Goal: Transaction & Acquisition: Obtain resource

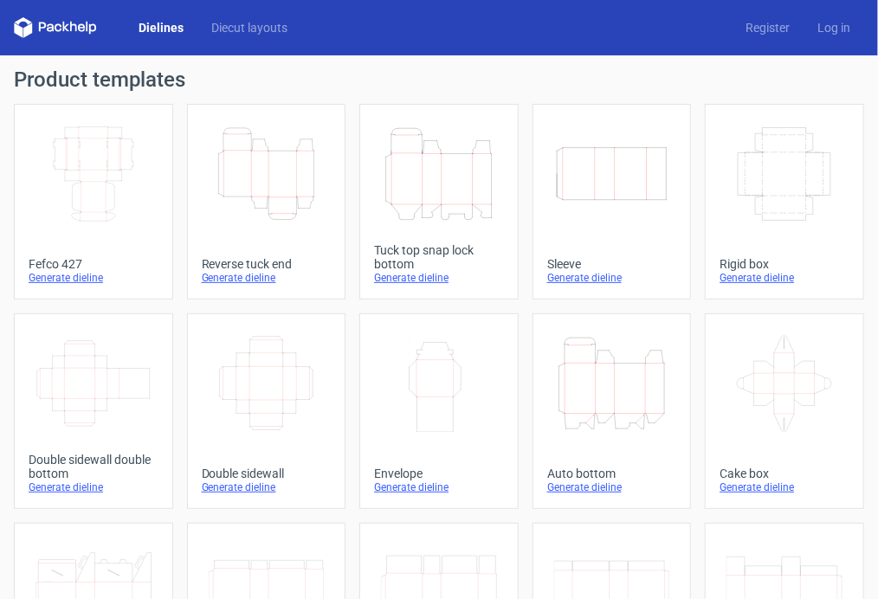
click at [428, 281] on div "Generate dieline" at bounding box center [439, 278] width 130 height 14
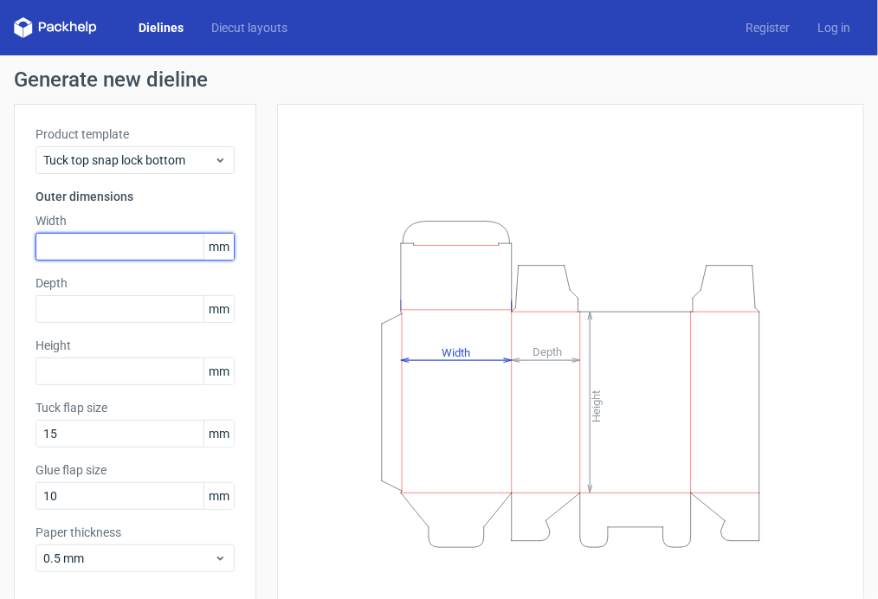
click at [102, 249] on input "text" at bounding box center [135, 247] width 199 height 28
type input "200"
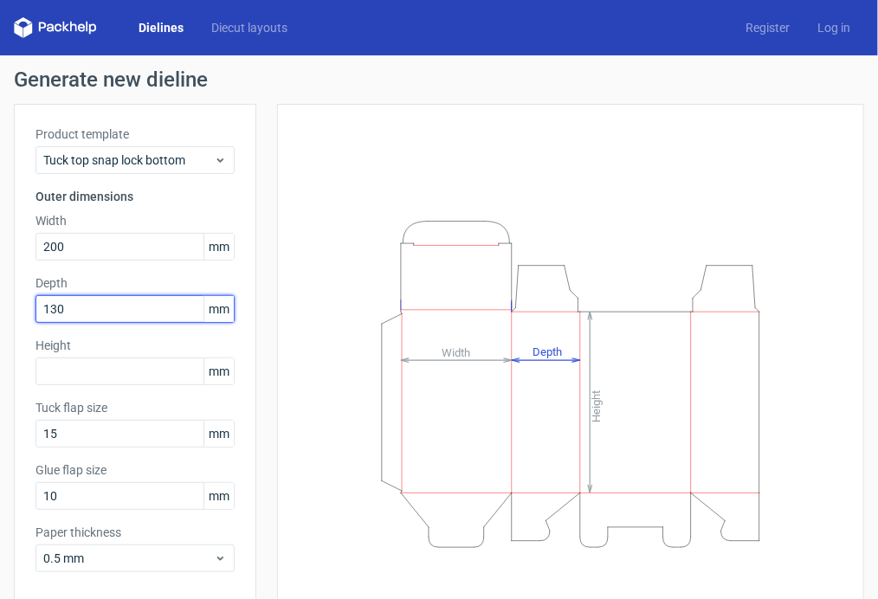
type input "130"
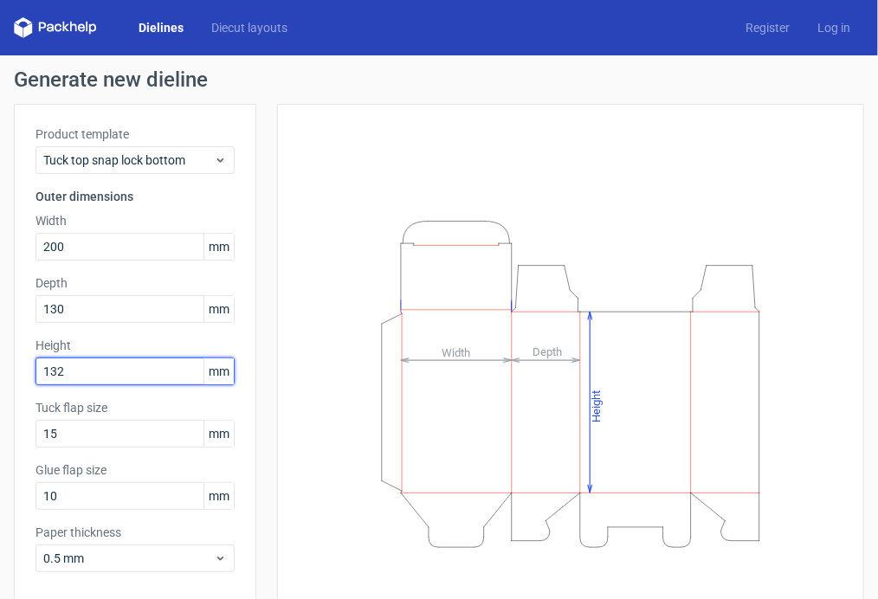
type input "132"
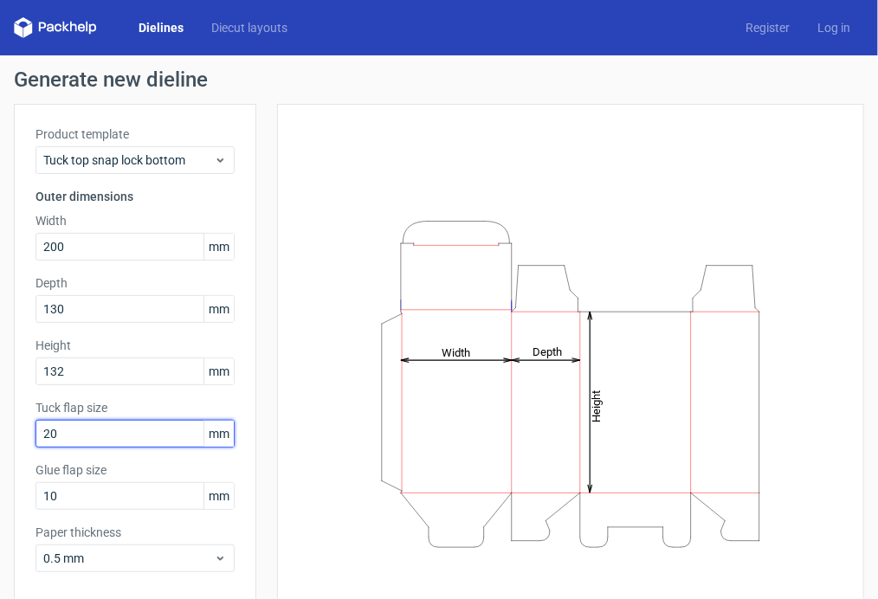
type input "20"
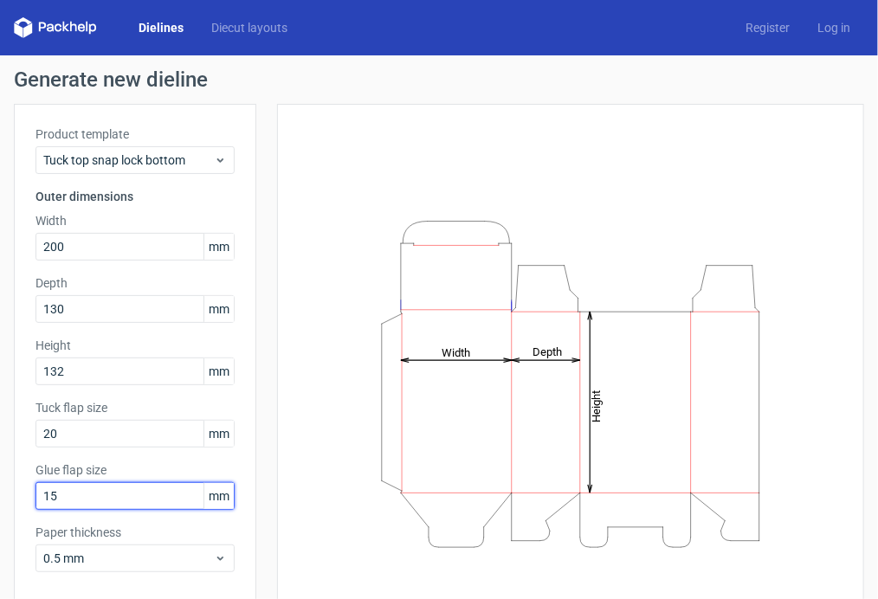
type input "15"
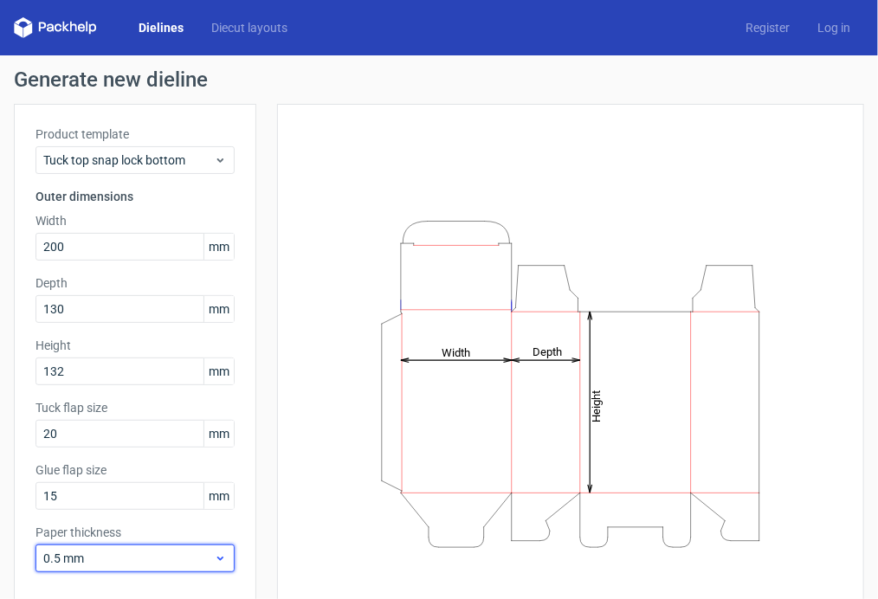
click at [223, 556] on icon at bounding box center [220, 559] width 13 height 14
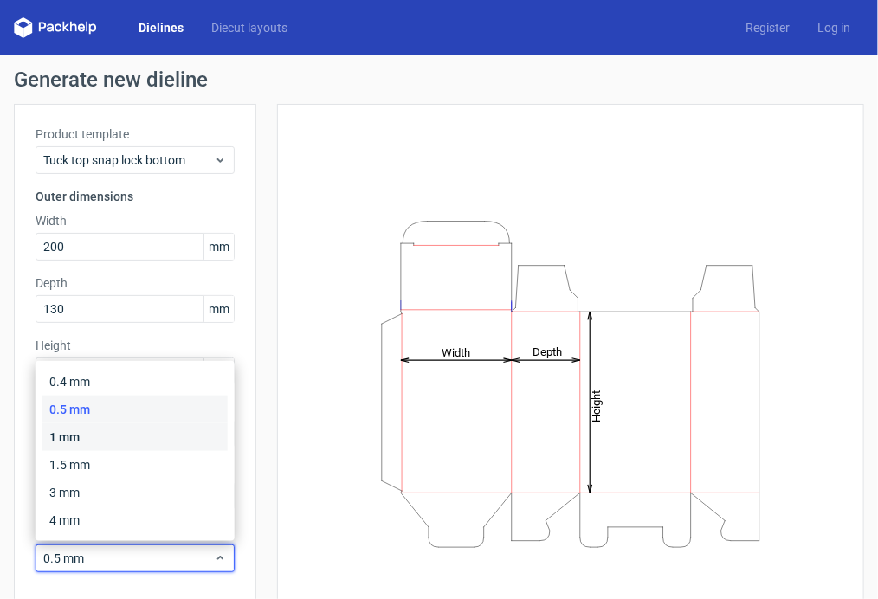
click at [126, 432] on div "1 mm" at bounding box center [134, 438] width 185 height 28
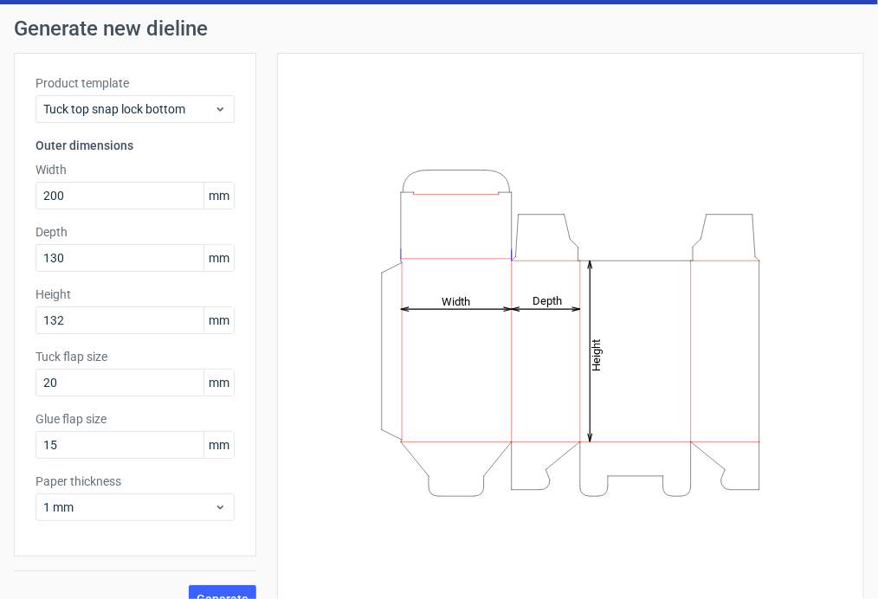
scroll to position [78, 0]
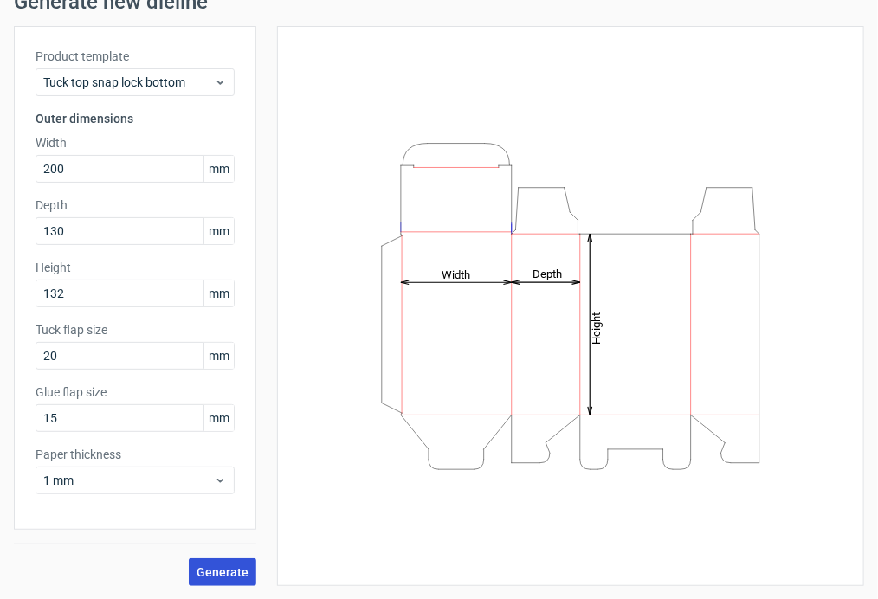
click at [220, 573] on span "Generate" at bounding box center [223, 573] width 52 height 12
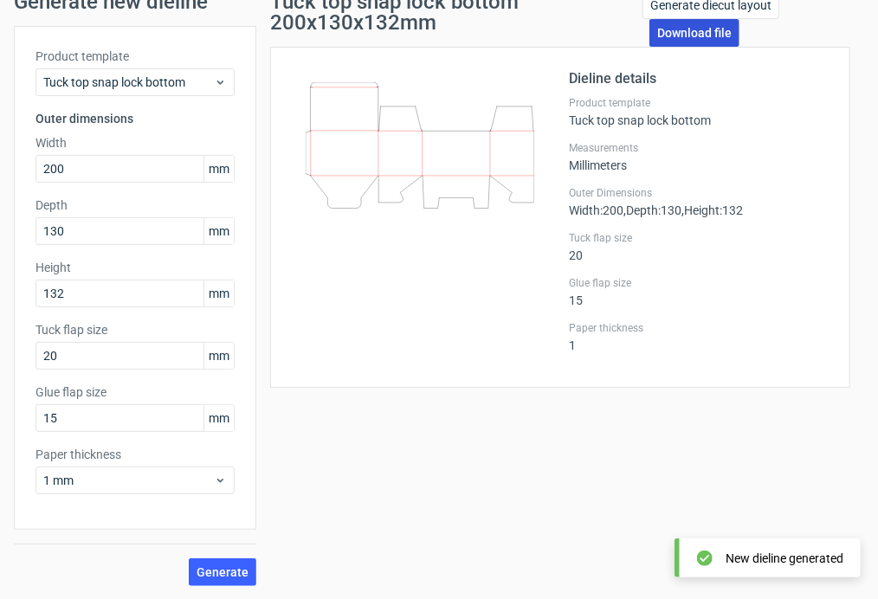
click at [690, 36] on link "Download file" at bounding box center [695, 33] width 90 height 28
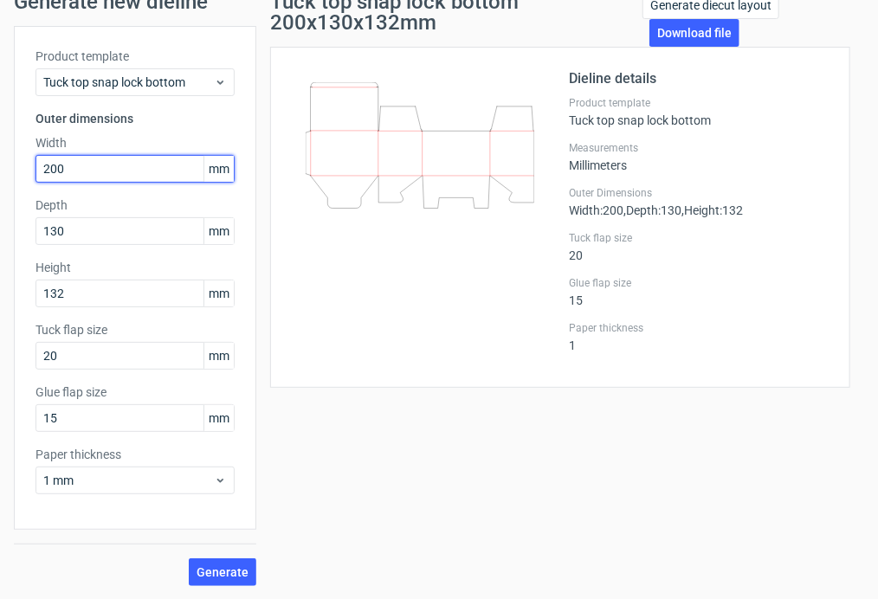
drag, startPoint x: 90, startPoint y: 169, endPoint x: 31, endPoint y: 169, distance: 58.9
click at [31, 169] on div "Product template Tuck top snap lock bottom Outer dimensions Width 200 mm Depth …" at bounding box center [135, 278] width 243 height 504
type input "260"
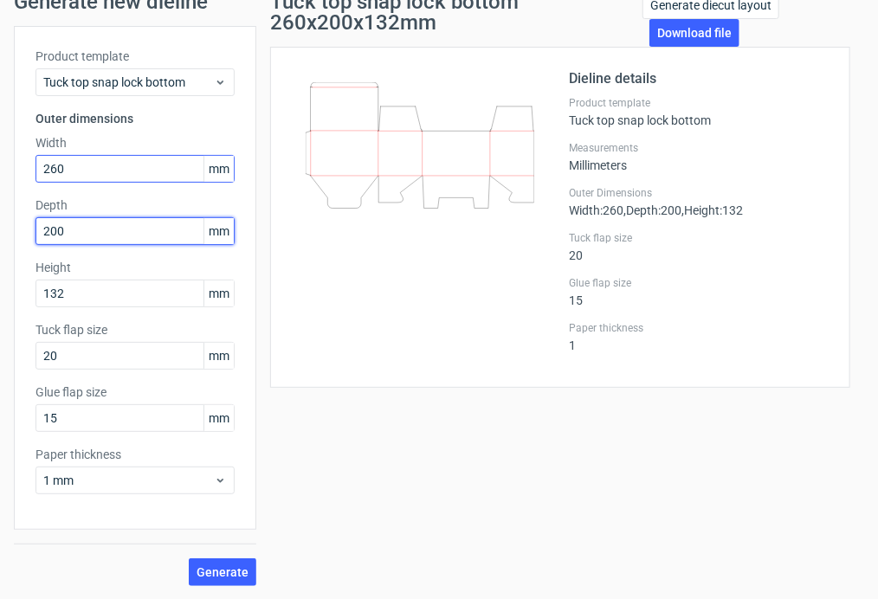
type input "200"
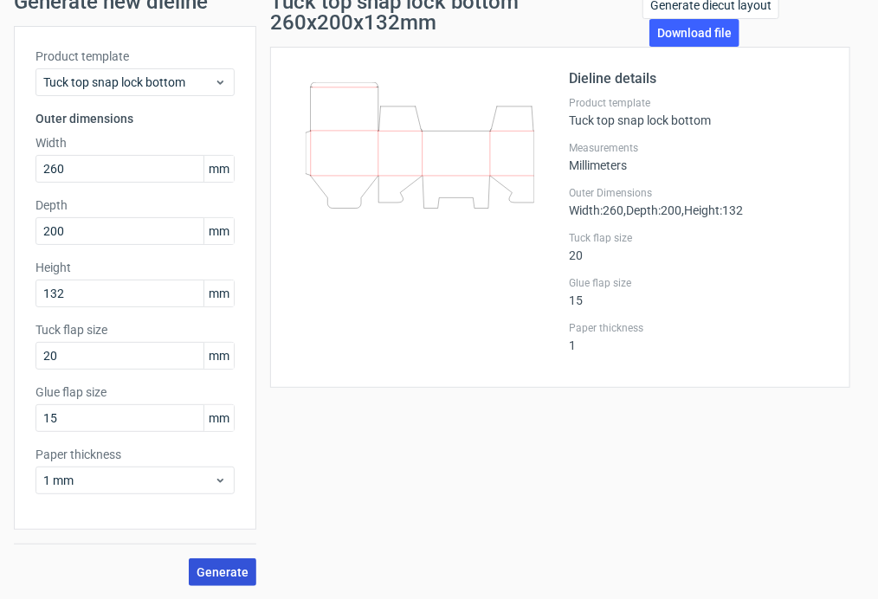
click at [228, 580] on button "Generate" at bounding box center [223, 573] width 68 height 28
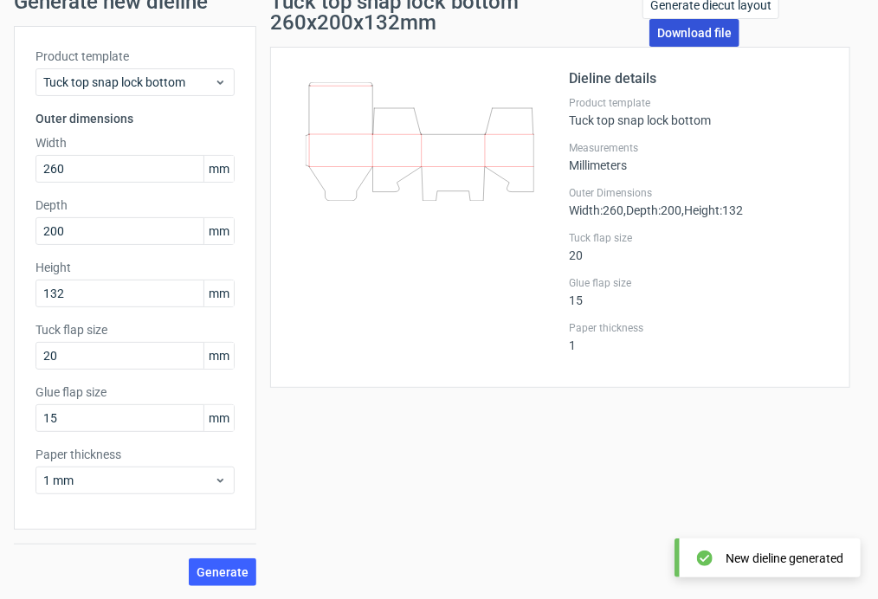
click at [688, 32] on link "Download file" at bounding box center [695, 33] width 90 height 28
